Goal: Task Accomplishment & Management: Complete application form

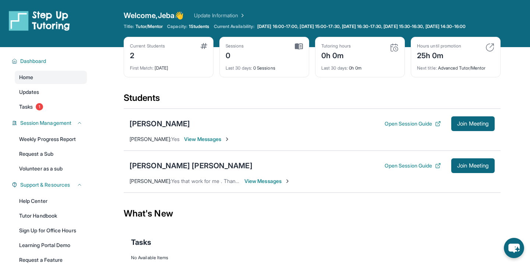
scroll to position [19, 0]
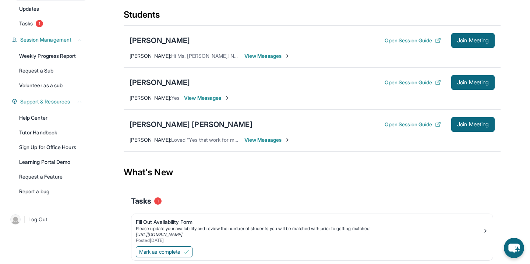
scroll to position [114, 0]
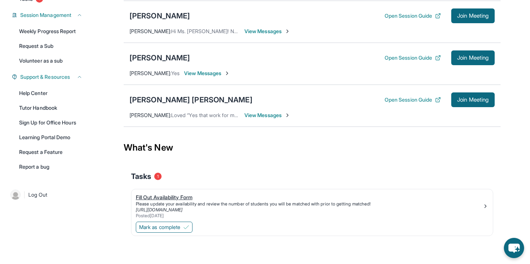
click at [170, 196] on div "Fill Out Availability Form" at bounding box center [309, 196] width 346 height 7
click at [178, 197] on div "Fill Out Availability Form" at bounding box center [309, 196] width 346 height 7
click at [179, 226] on span "Mark as complete" at bounding box center [159, 226] width 41 height 7
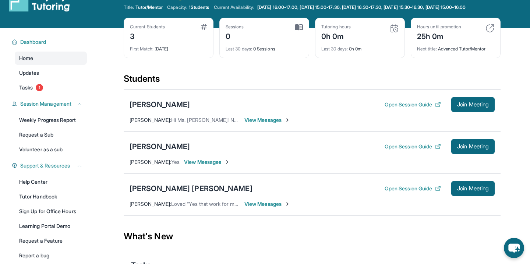
scroll to position [0, 0]
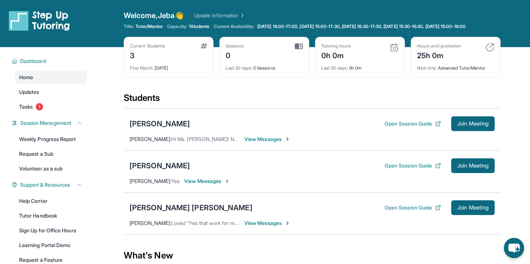
click at [57, 229] on div "Help Center Tutor Handbook Sign Up for Office Hours Learning Portal Demo Reques…" at bounding box center [51, 237] width 72 height 87
click at [58, 231] on link "Sign Up for Office Hours" at bounding box center [51, 230] width 72 height 13
